Goal: Check status: Check status

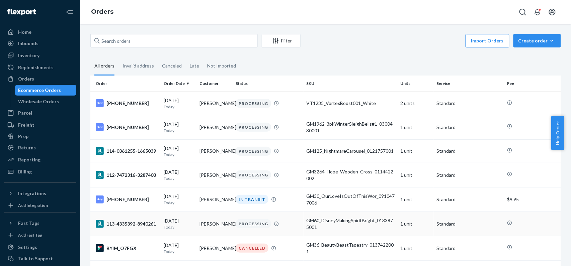
scroll to position [178, 0]
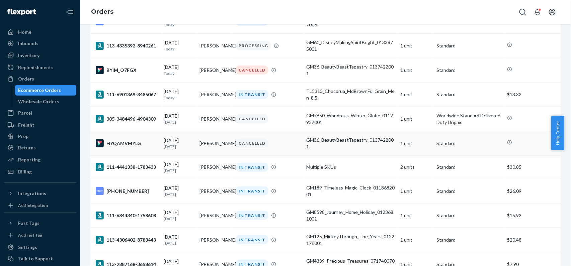
copy td "Amanda McCasland"
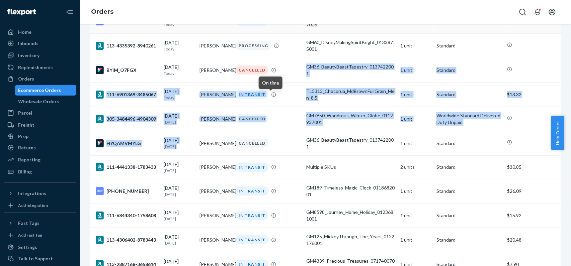
drag, startPoint x: 203, startPoint y: 146, endPoint x: 330, endPoint y: 29, distance: 171.9
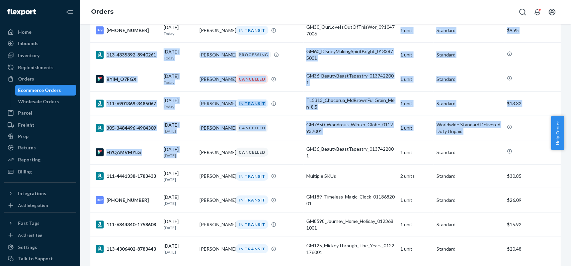
scroll to position [0, 0]
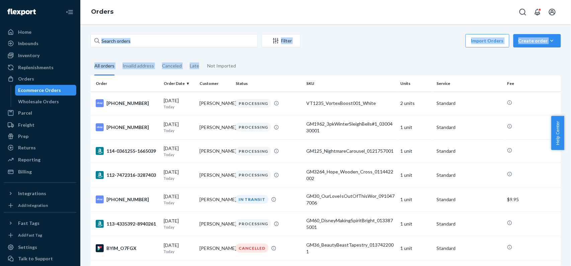
drag, startPoint x: 205, startPoint y: 50, endPoint x: 205, endPoint y: 47, distance: 3.4
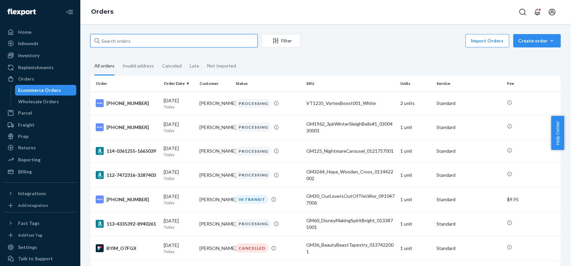
click at [205, 44] on input "text" at bounding box center [173, 40] width 167 height 13
paste input "Amanda McCasland"
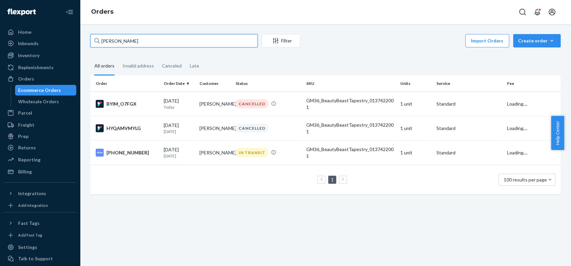
type input "Amanda McCasland"
click at [189, 150] on div "08/05/2025 16 days ago" at bounding box center [179, 153] width 31 height 12
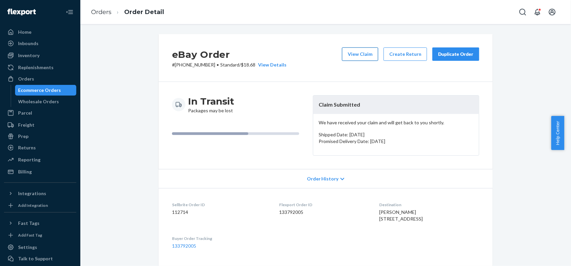
click at [348, 49] on button "View Claim" at bounding box center [360, 54] width 36 height 13
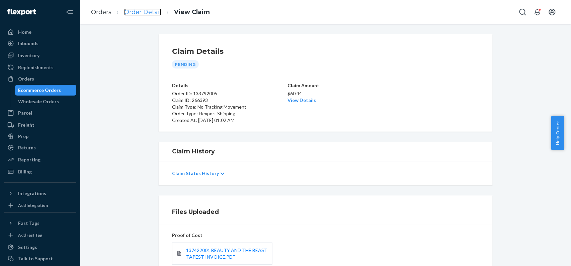
click at [156, 13] on link "Order Detail" at bounding box center [142, 11] width 37 height 7
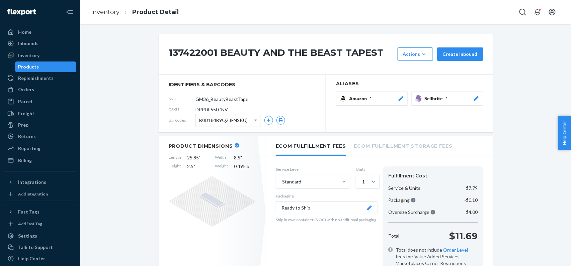
click at [303, 81] on section "identifiers & barcodes SKU GM36_BeautyBeastTapestry_0137422001 DSKU DPPDF55LCNV…" at bounding box center [242, 104] width 167 height 58
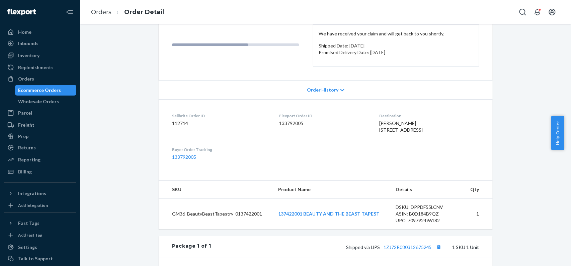
scroll to position [223, 0]
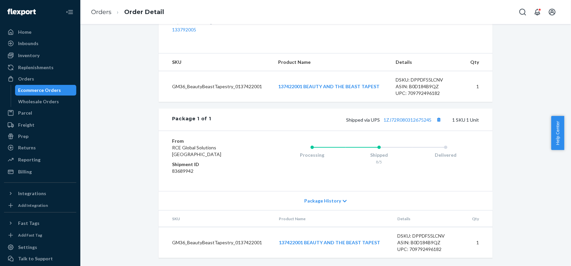
click at [273, 95] on td "137422001 BEAUTY AND THE BEAST TAPEST" at bounding box center [331, 86] width 117 height 31
click at [275, 102] on td "137422001 BEAUTY AND THE BEAST TAPEST" at bounding box center [331, 86] width 117 height 31
